Goal: Transaction & Acquisition: Book appointment/travel/reservation

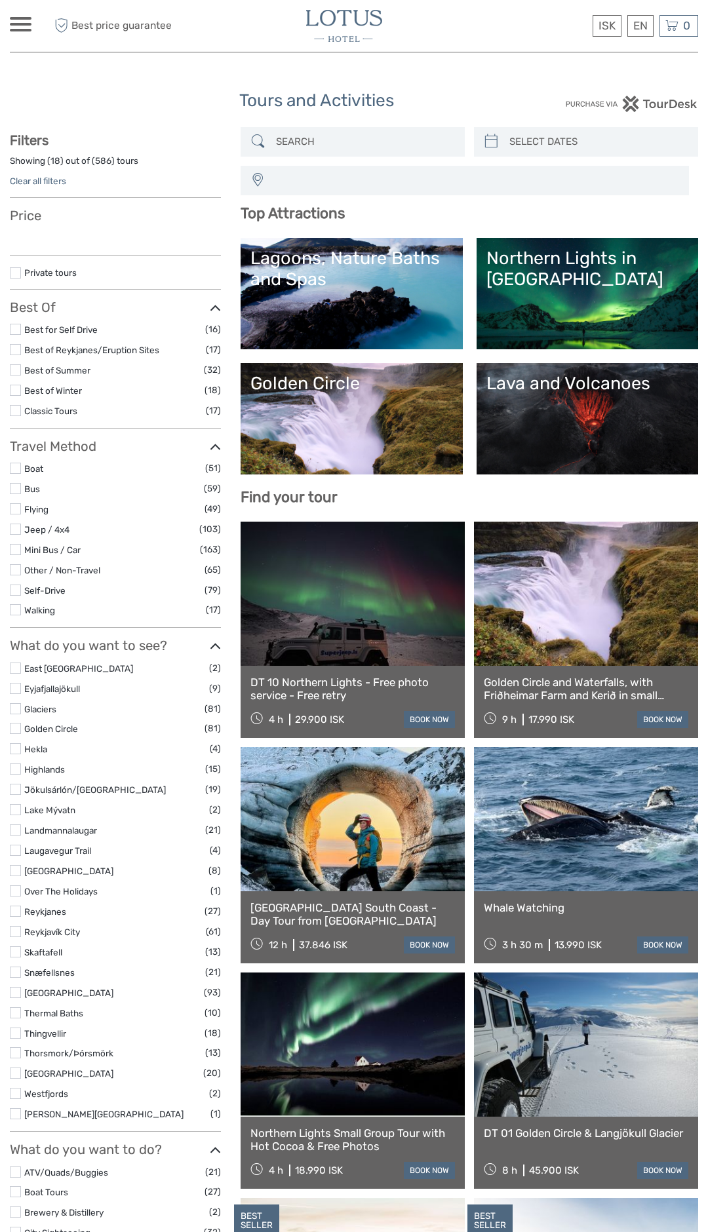
select select
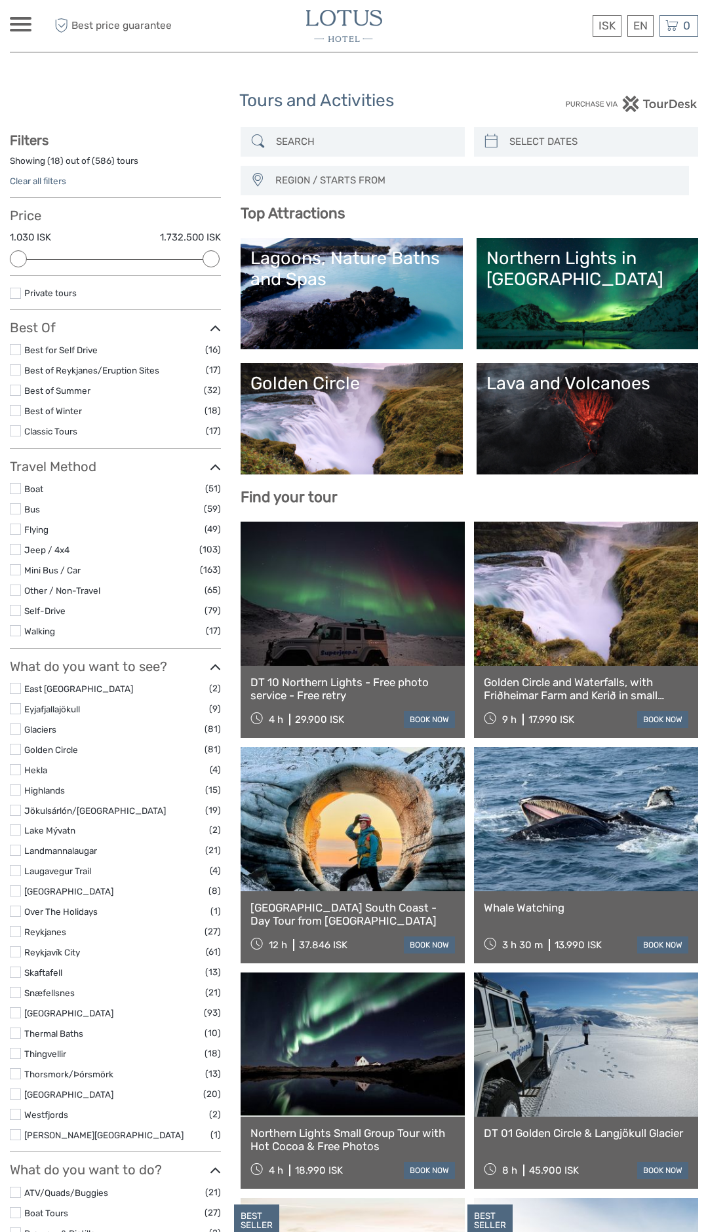
click at [360, 1049] on link at bounding box center [353, 1045] width 224 height 144
select select
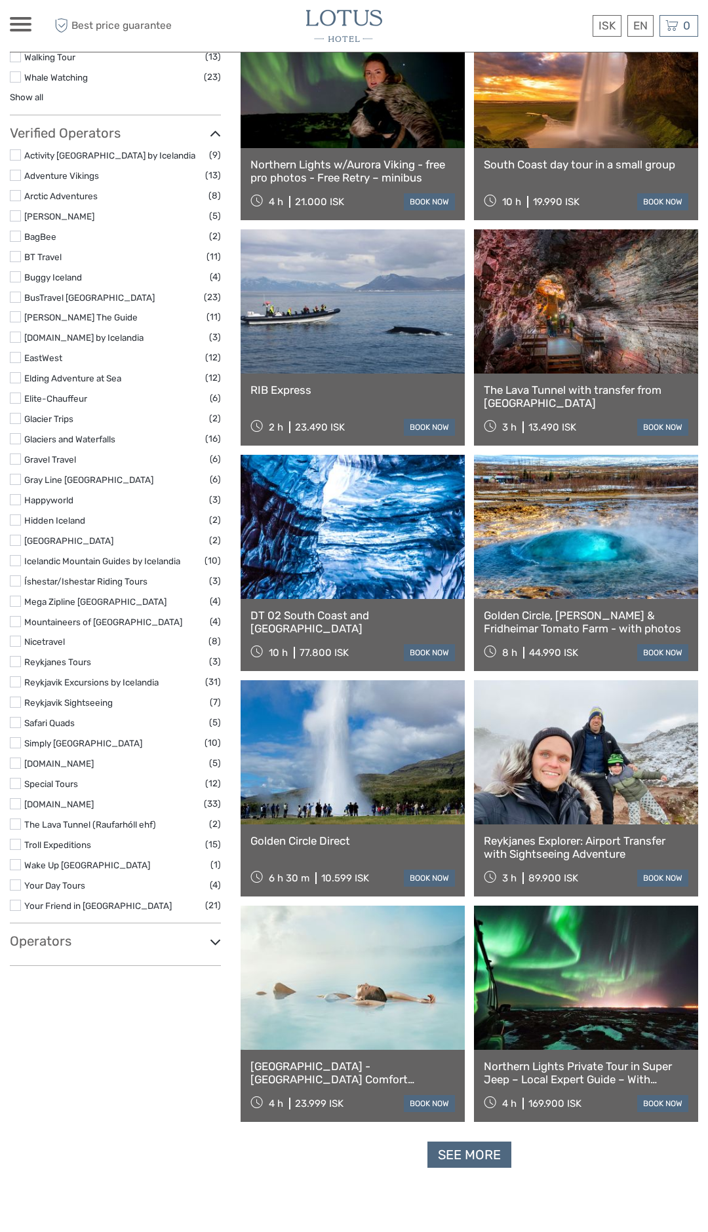
scroll to position [1420, 0]
click at [54, 701] on link "Reykjavik Sightseeing" at bounding box center [68, 702] width 88 height 10
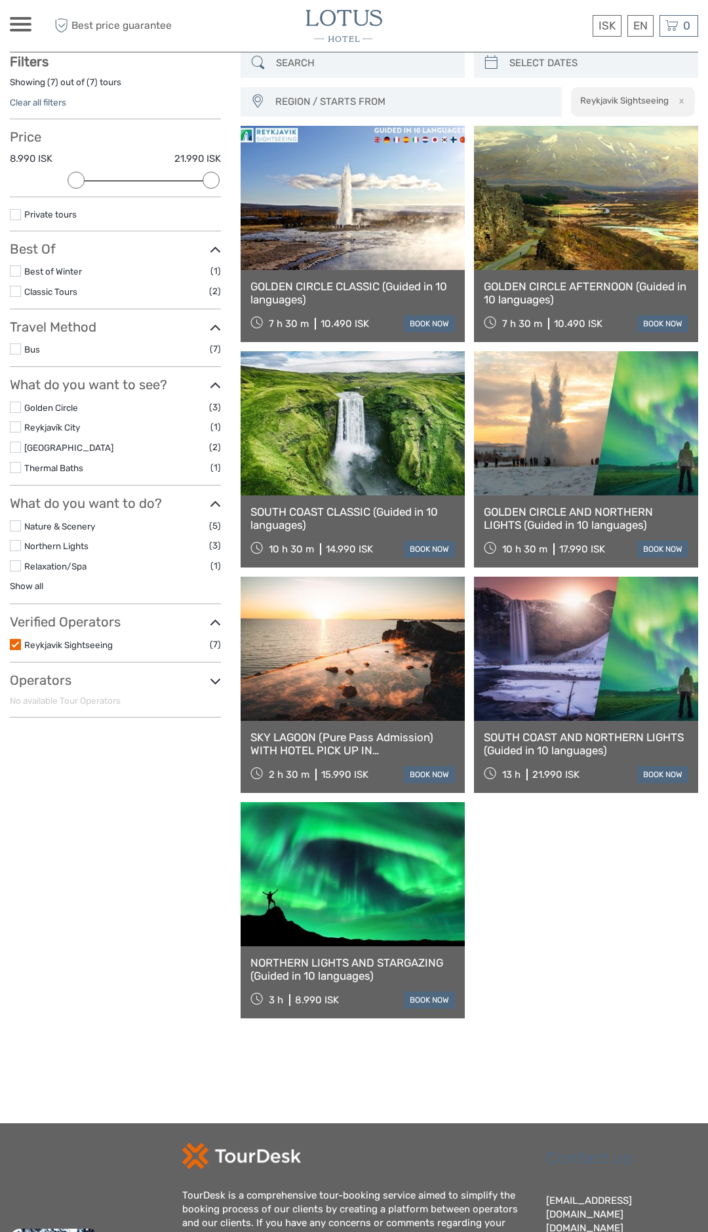
scroll to position [93, 0]
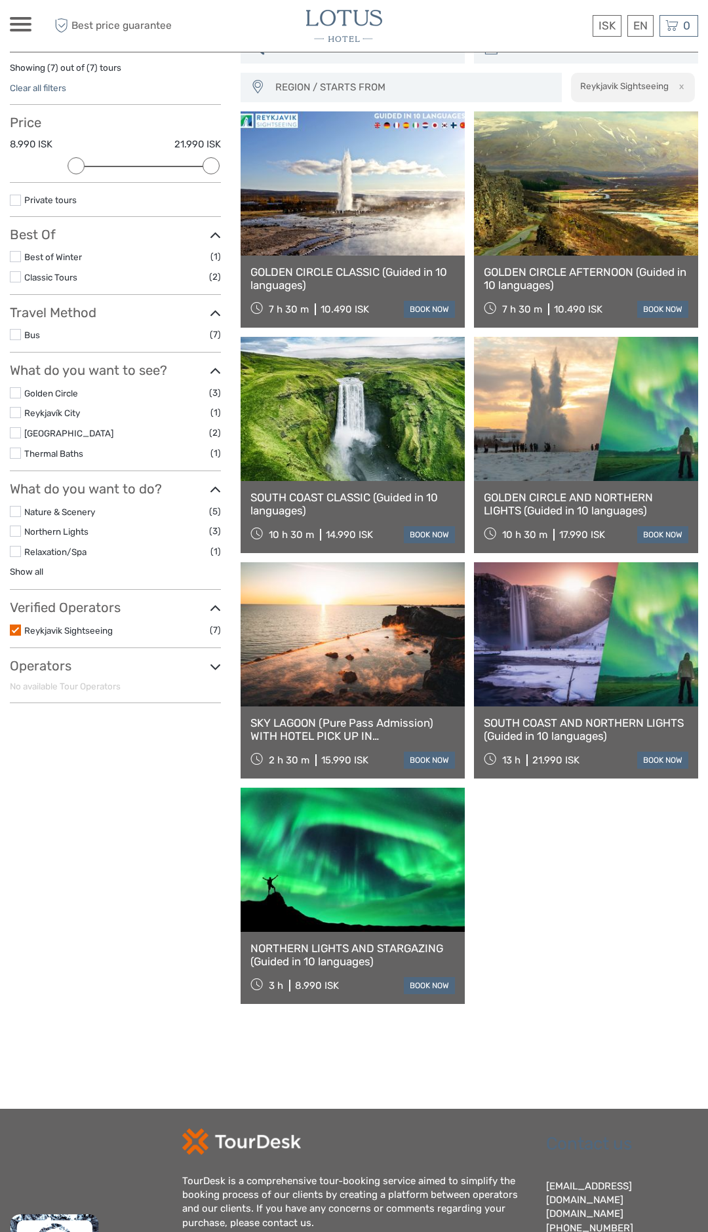
click at [18, 627] on label at bounding box center [15, 630] width 11 height 11
click at [0, 0] on input "checkbox" at bounding box center [0, 0] width 0 height 0
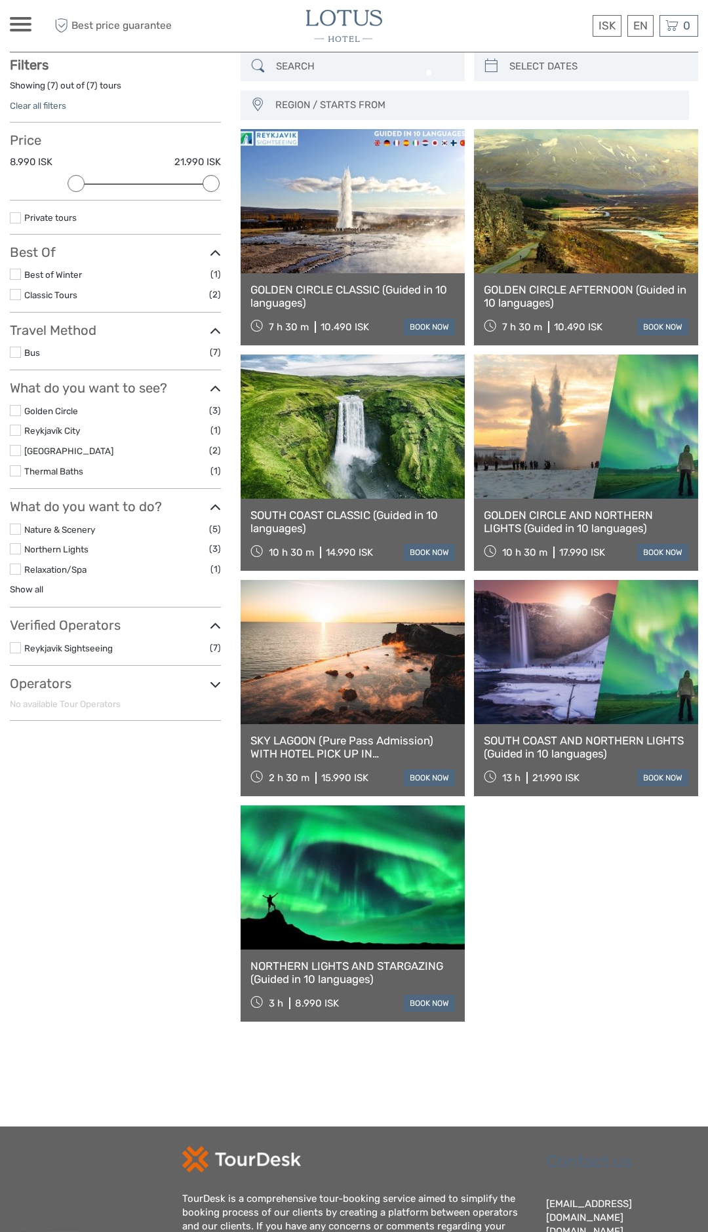
scroll to position [74, 0]
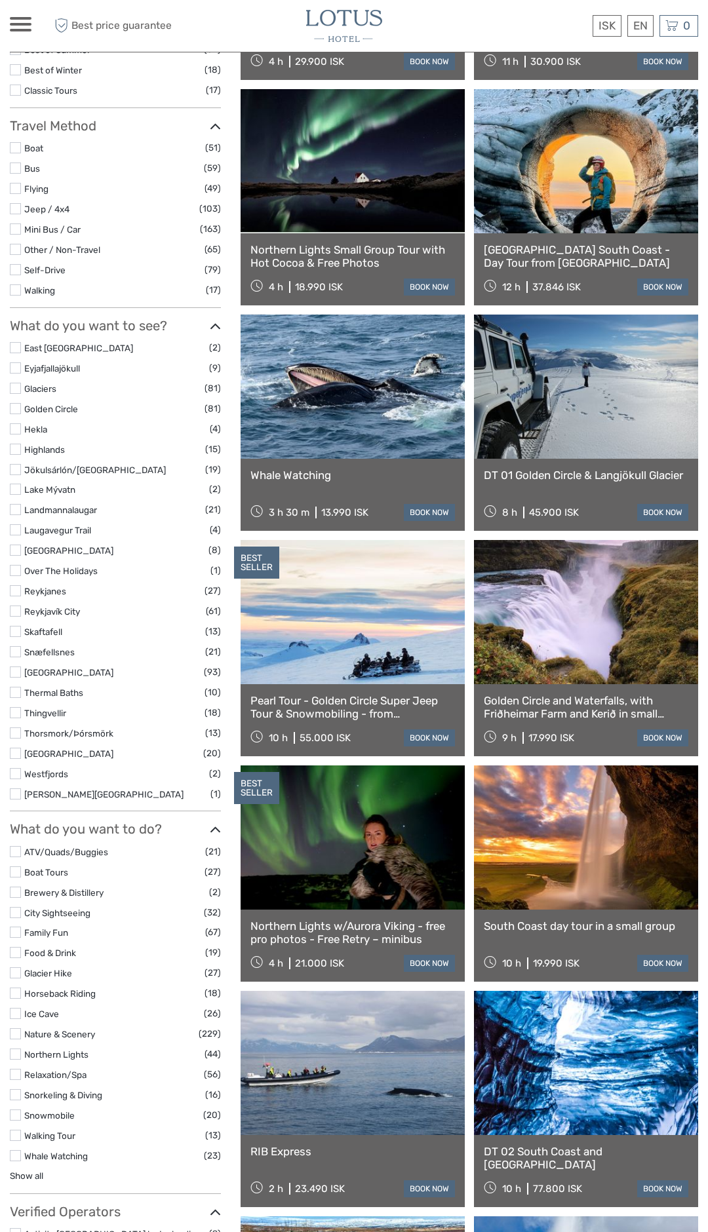
scroll to position [345, 0]
